Goal: Task Accomplishment & Management: Manage account settings

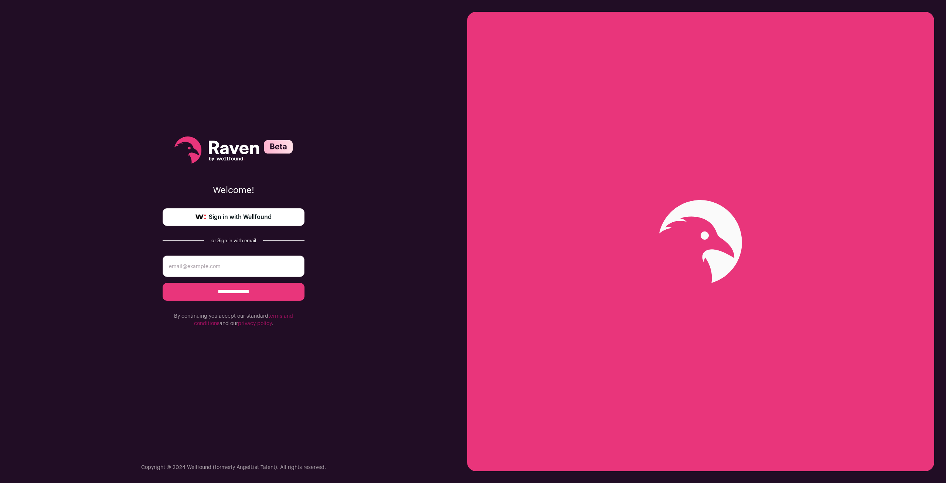
click at [276, 220] on link "Sign in with Wellfound" at bounding box center [234, 217] width 142 height 18
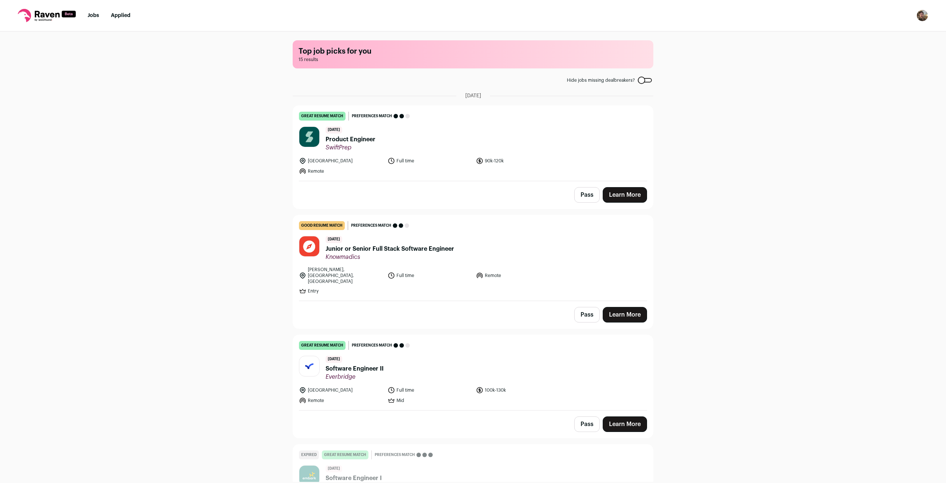
click at [918, 16] on img "Open dropdown" at bounding box center [923, 16] width 12 height 12
click at [697, 60] on div "Top job picks for you 15 results Hide jobs missing dealbreakers? [DATE] great r…" at bounding box center [473, 256] width 946 height 450
click at [919, 18] on img "Open dropdown" at bounding box center [923, 16] width 12 height 12
click at [900, 34] on link "Settings" at bounding box center [887, 35] width 82 height 18
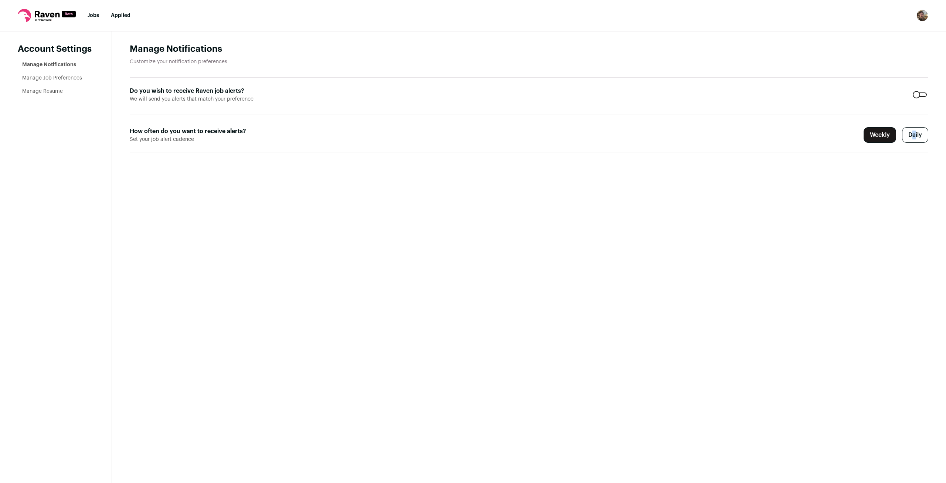
click at [913, 136] on label "Daily" at bounding box center [915, 135] width 26 height 16
click at [870, 137] on label "Weekly" at bounding box center [880, 135] width 33 height 16
click at [917, 133] on label "Daily" at bounding box center [915, 135] width 26 height 16
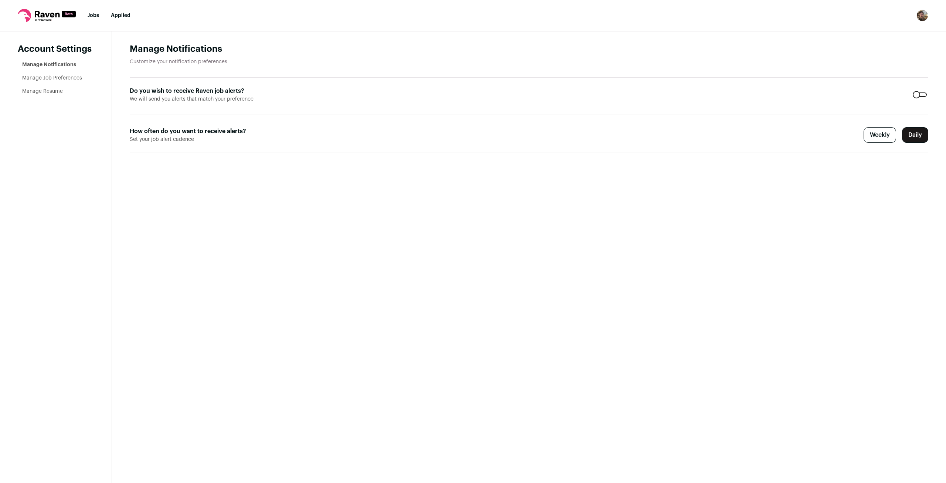
click at [50, 79] on link "Manage Job Preferences" at bounding box center [52, 77] width 60 height 5
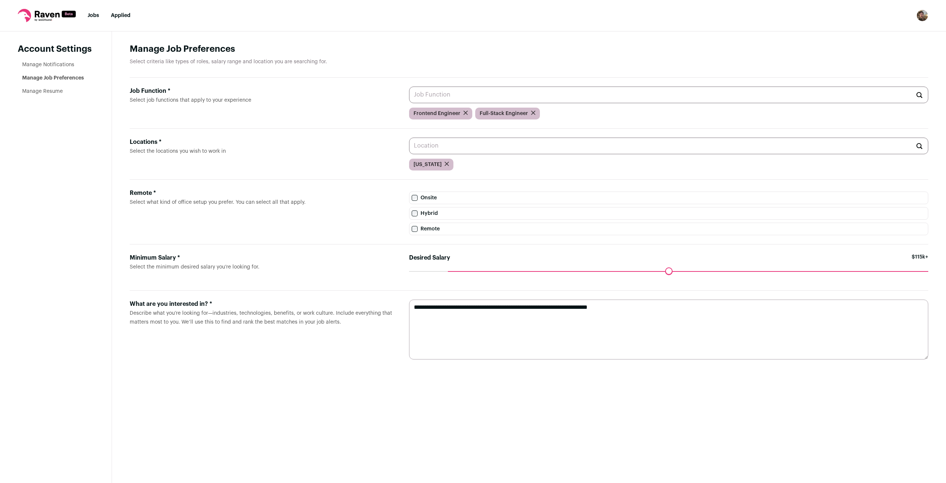
click at [445, 165] on icon "submit" at bounding box center [447, 164] width 4 height 4
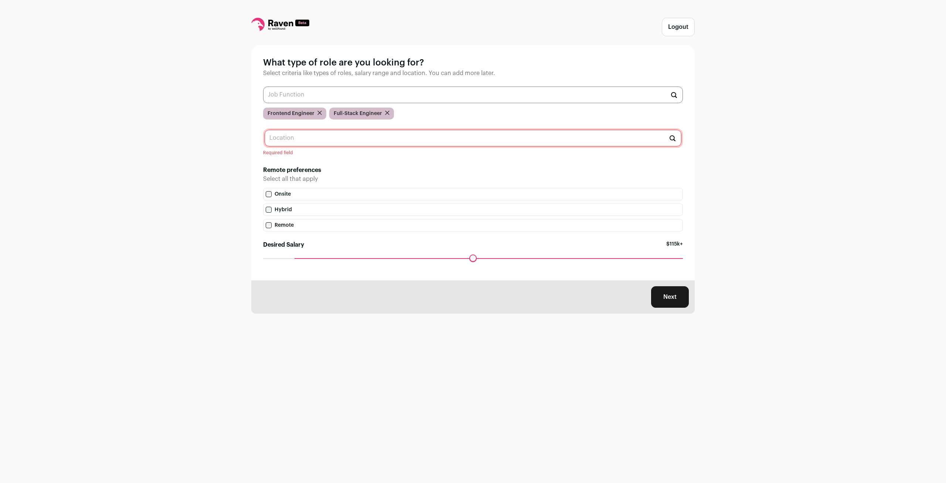
click at [310, 136] on input "text" at bounding box center [473, 138] width 417 height 17
click at [364, 159] on li "[GEOGRAPHIC_DATA], [US_STATE] 🇺🇸" at bounding box center [473, 157] width 416 height 20
type input "[GEOGRAPHIC_DATA], [US_STATE] 🇺🇸"
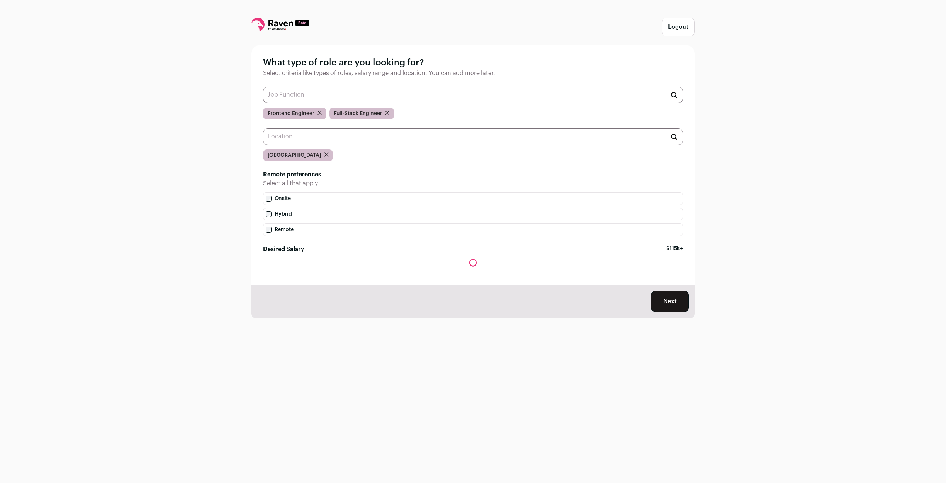
click at [404, 141] on input "text" at bounding box center [473, 136] width 420 height 17
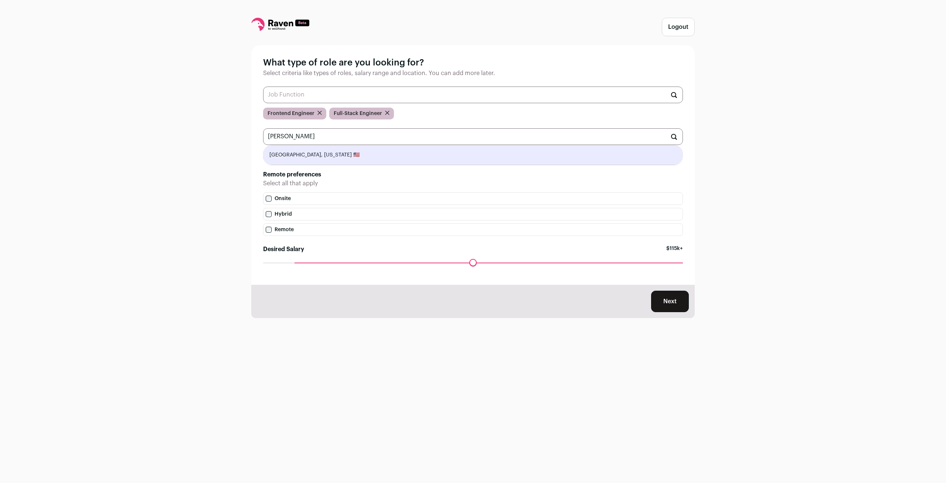
type input "[GEOGRAPHIC_DATA], [US_STATE] 🇺🇸"
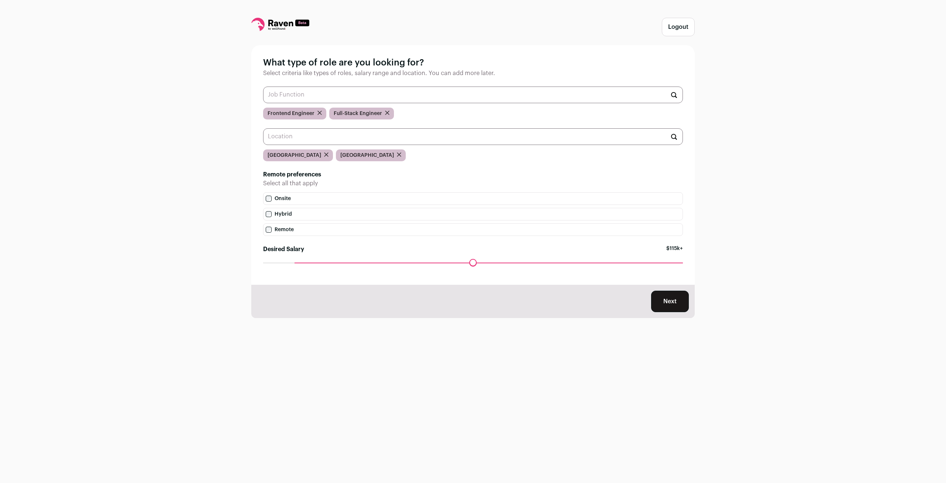
click at [383, 139] on input "text" at bounding box center [473, 136] width 420 height 17
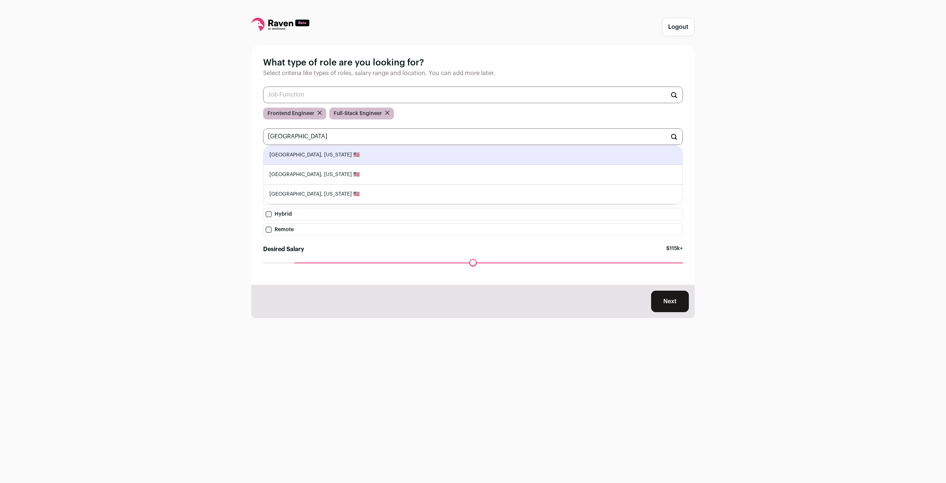
type input "[GEOGRAPHIC_DATA], [US_STATE] 🇺🇸"
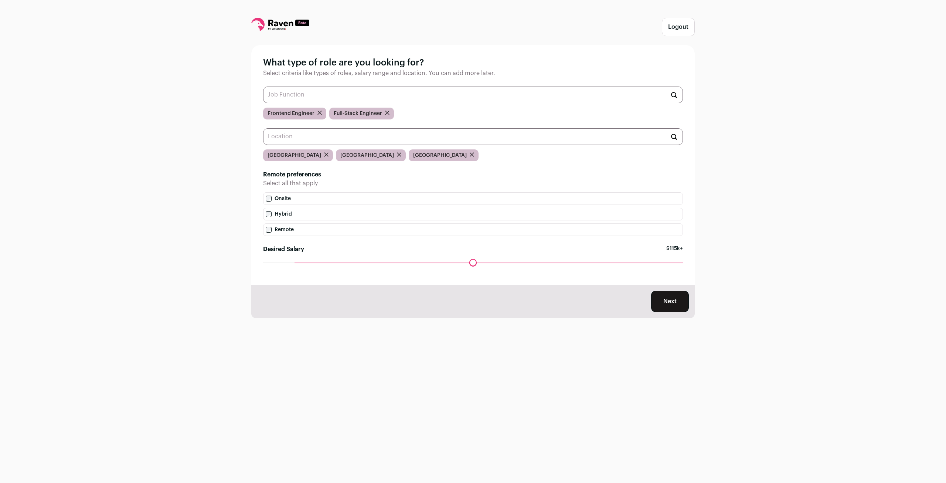
click at [331, 140] on input "text" at bounding box center [473, 136] width 420 height 17
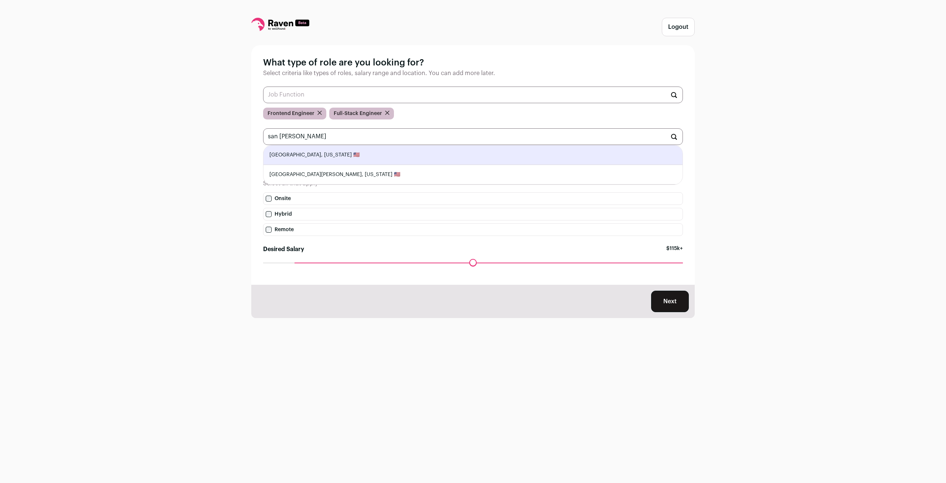
type input "[GEOGRAPHIC_DATA], [US_STATE] 🇺🇸"
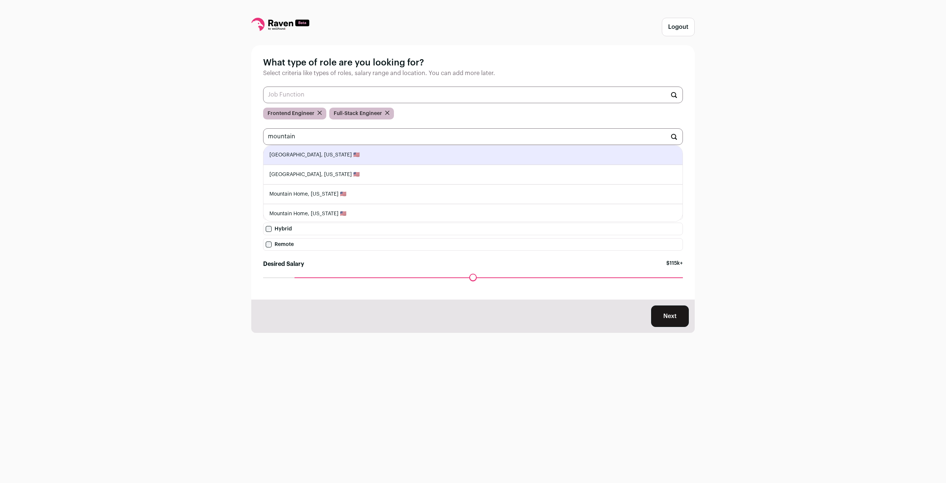
type input "[GEOGRAPHIC_DATA], [US_STATE] 🇺🇸"
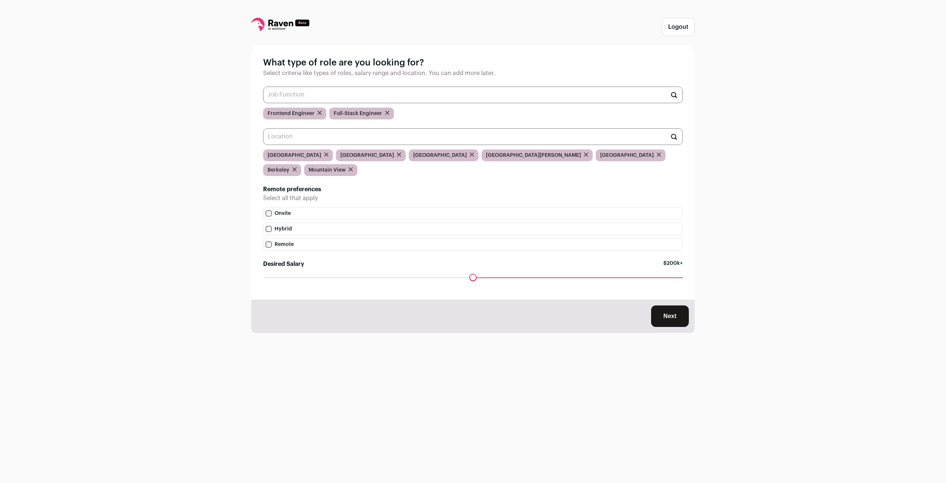
drag, startPoint x: 299, startPoint y: 261, endPoint x: 477, endPoint y: 253, distance: 178.0
click at [477, 277] on input "Desired Salary" at bounding box center [473, 277] width 420 height 0
click at [473, 277] on input "Desired Salary" at bounding box center [473, 277] width 420 height 0
click at [672, 305] on button "Next" at bounding box center [670, 315] width 38 height 21
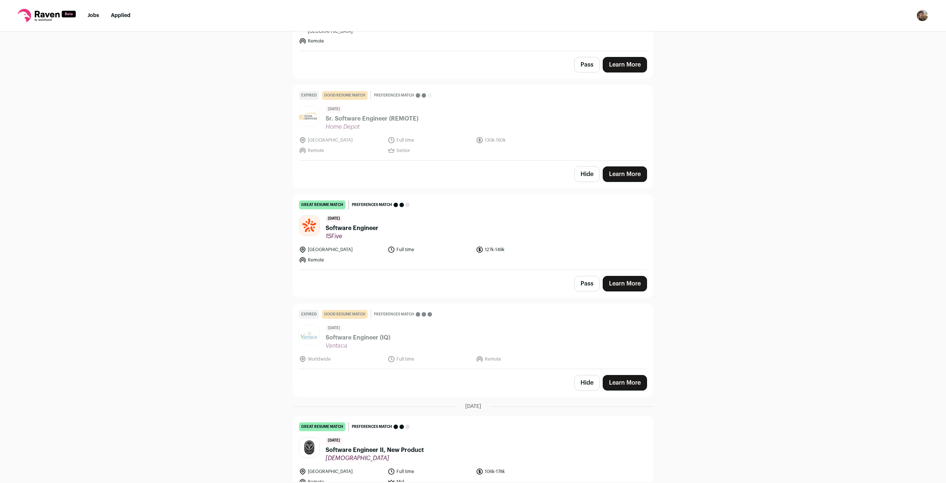
scroll to position [1106, 0]
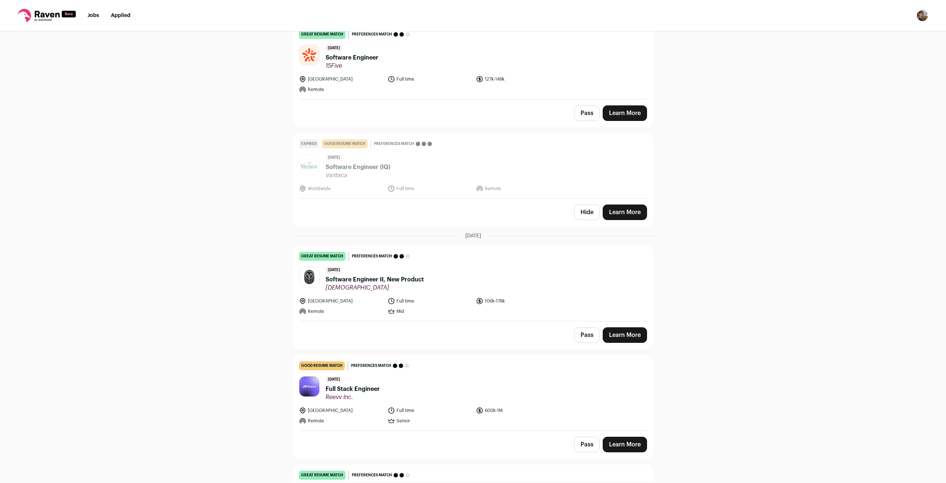
click at [357, 384] on span "Full Stack Engineer" at bounding box center [353, 388] width 54 height 9
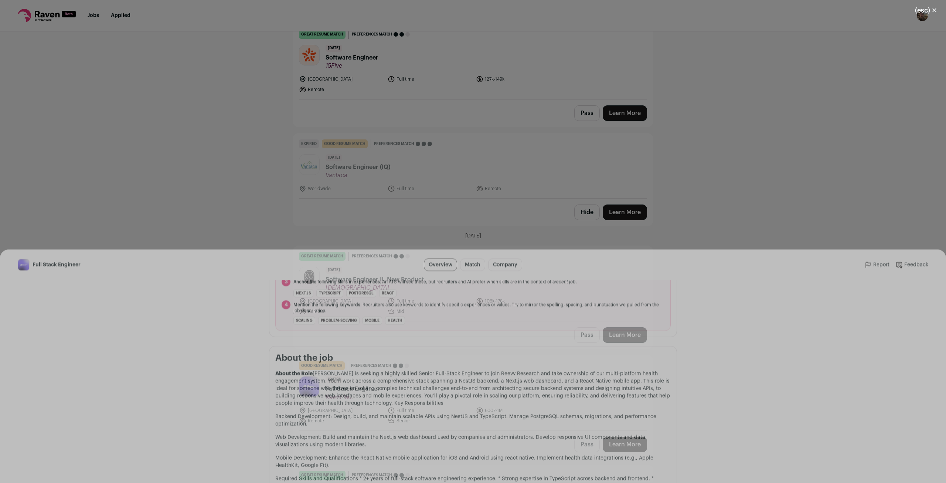
scroll to position [325, 0]
